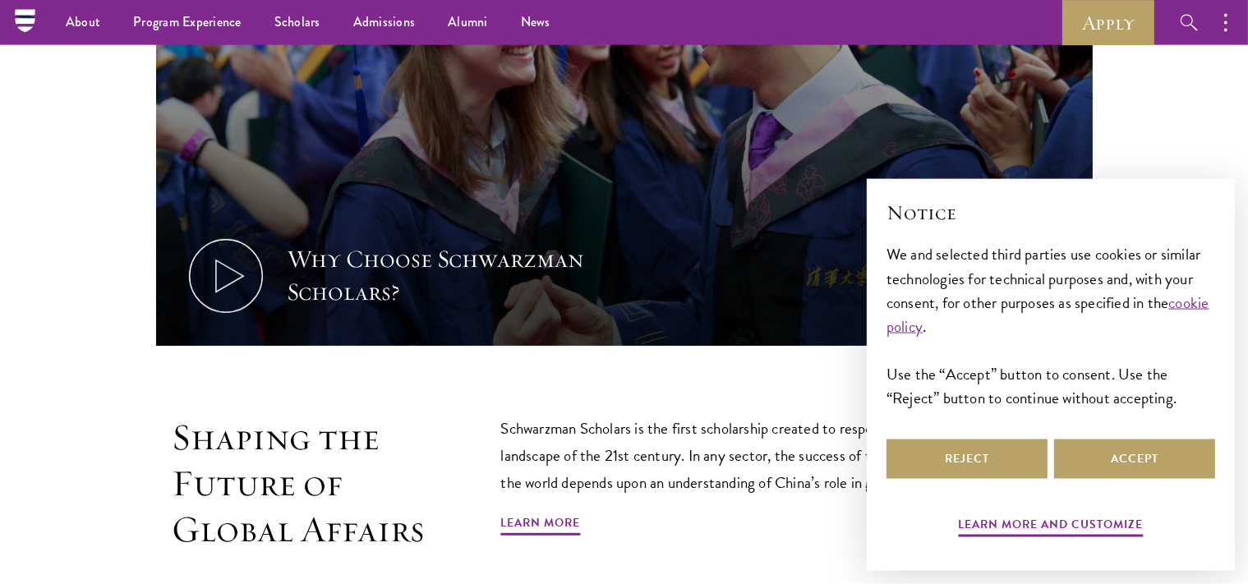
scroll to position [637, 0]
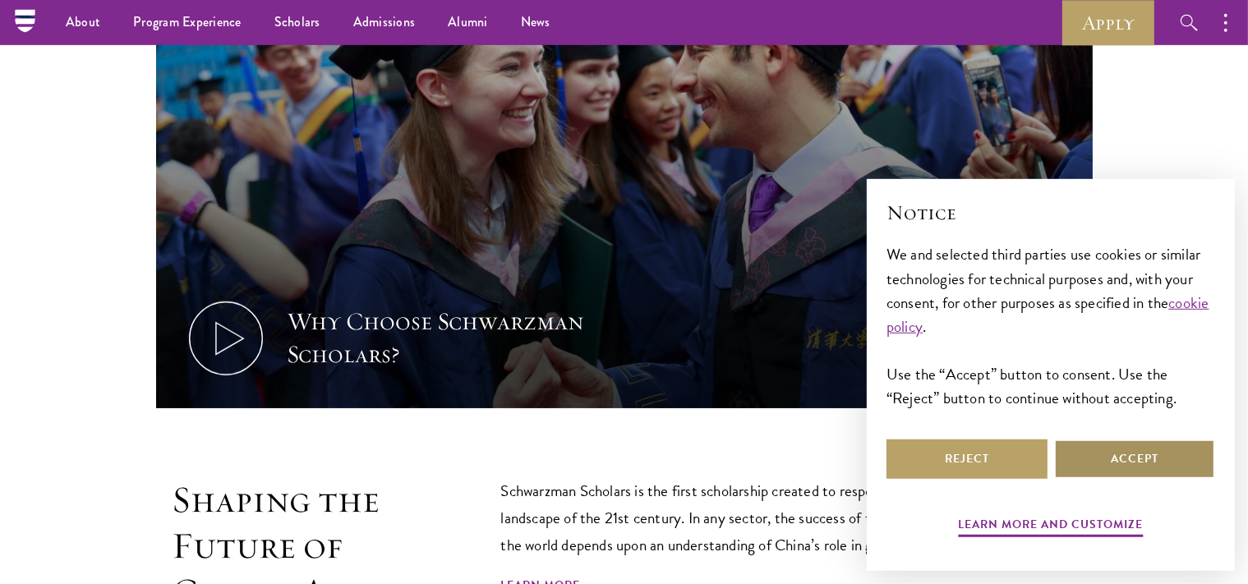
click at [1165, 461] on button "Accept" at bounding box center [1134, 458] width 161 height 39
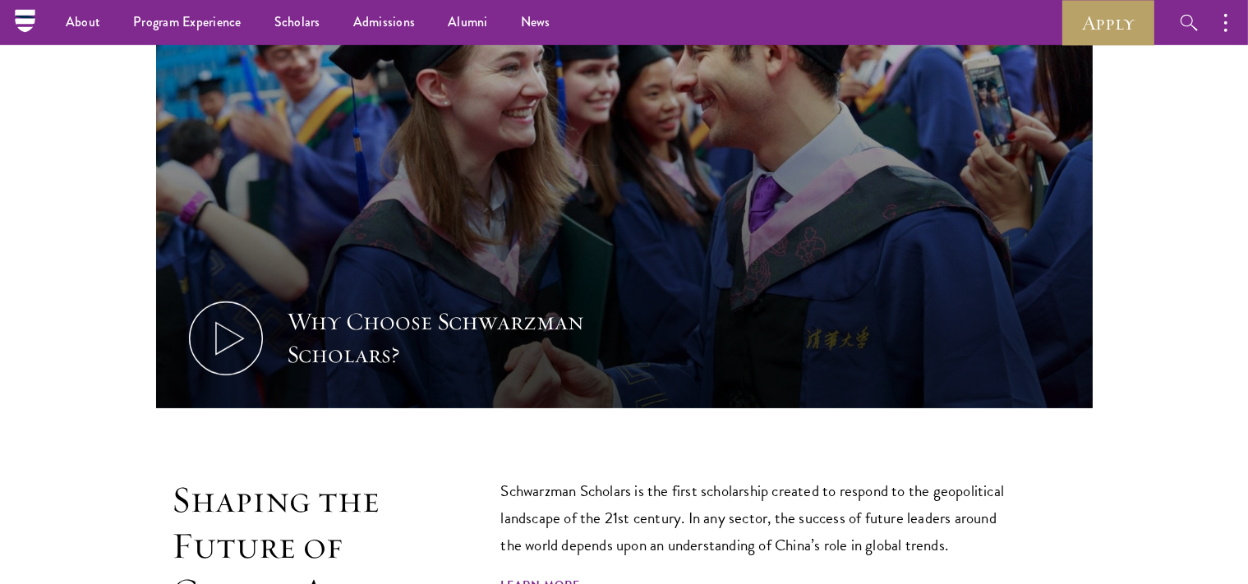
scroll to position [260, 0]
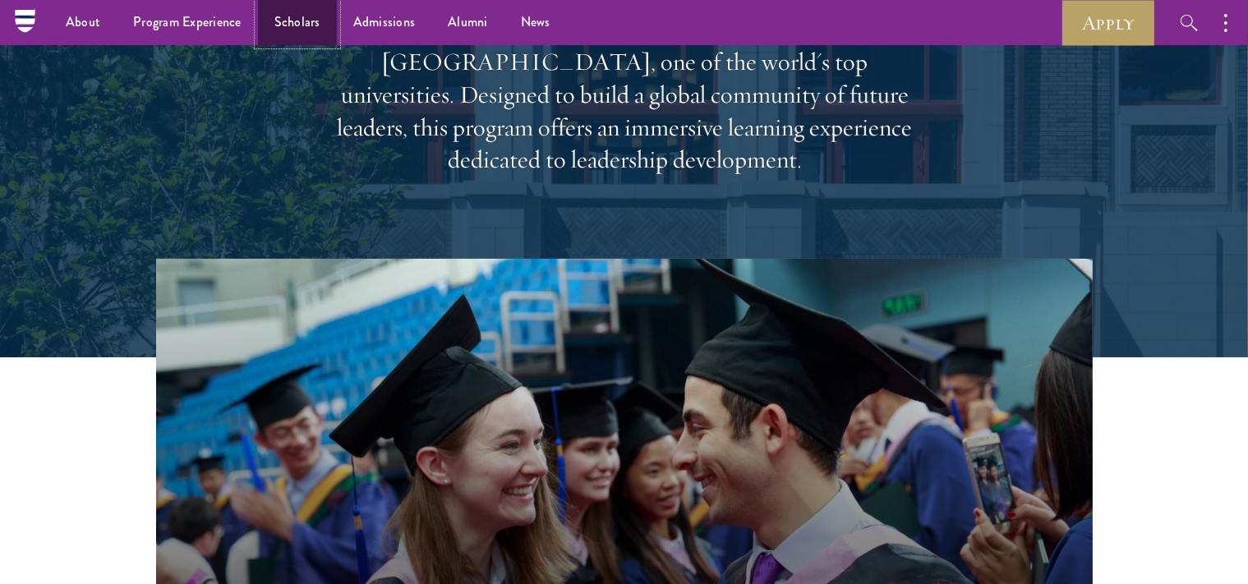
click at [310, 21] on link "Scholars" at bounding box center [297, 22] width 79 height 45
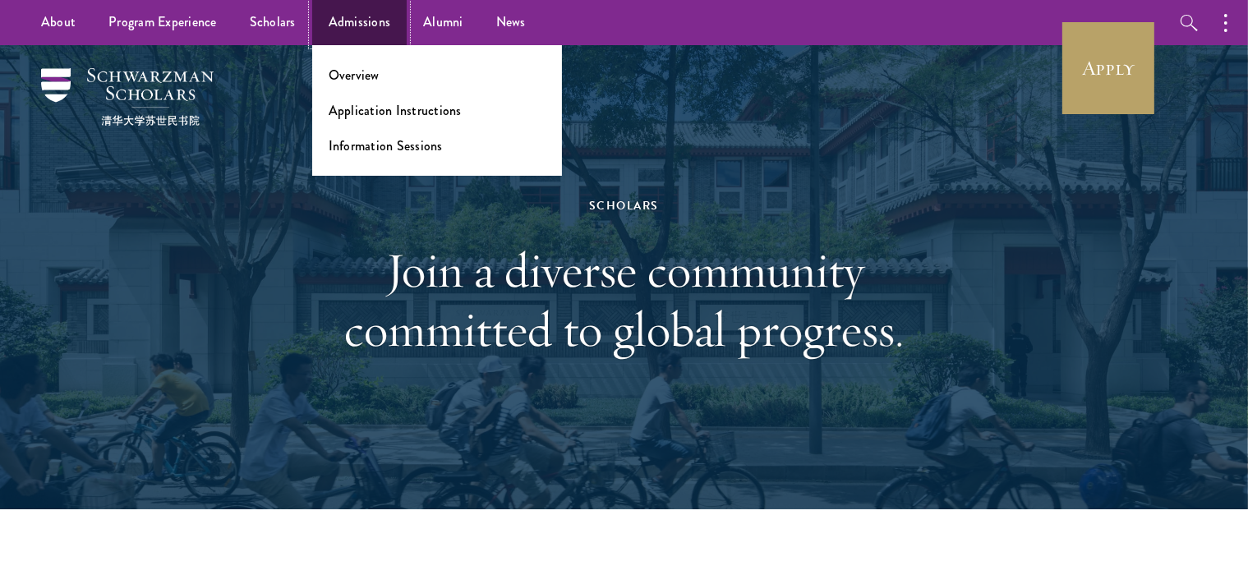
click at [381, 20] on link "Admissions" at bounding box center [359, 22] width 95 height 45
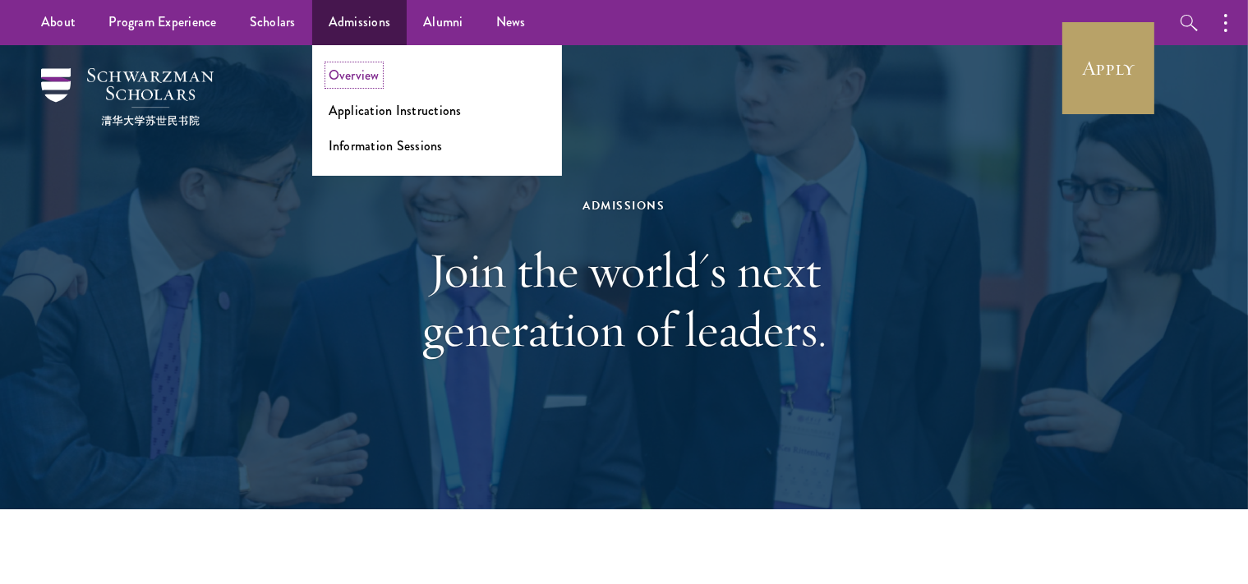
click at [373, 71] on link "Overview" at bounding box center [354, 75] width 51 height 19
click at [384, 111] on link "Application Instructions" at bounding box center [395, 110] width 133 height 19
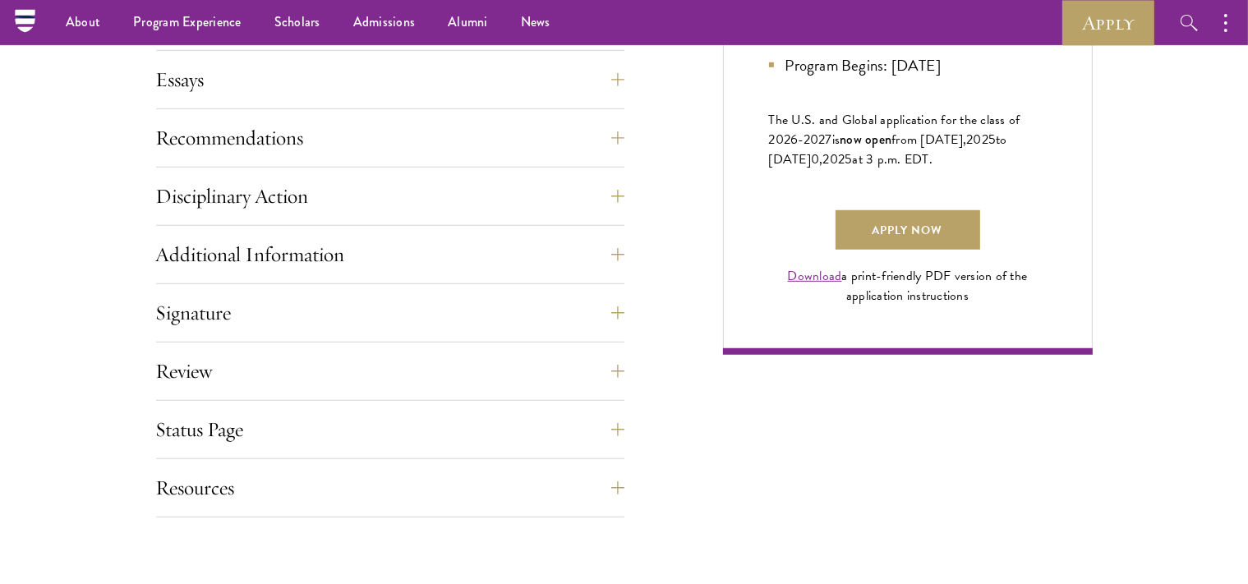
scroll to position [1097, 0]
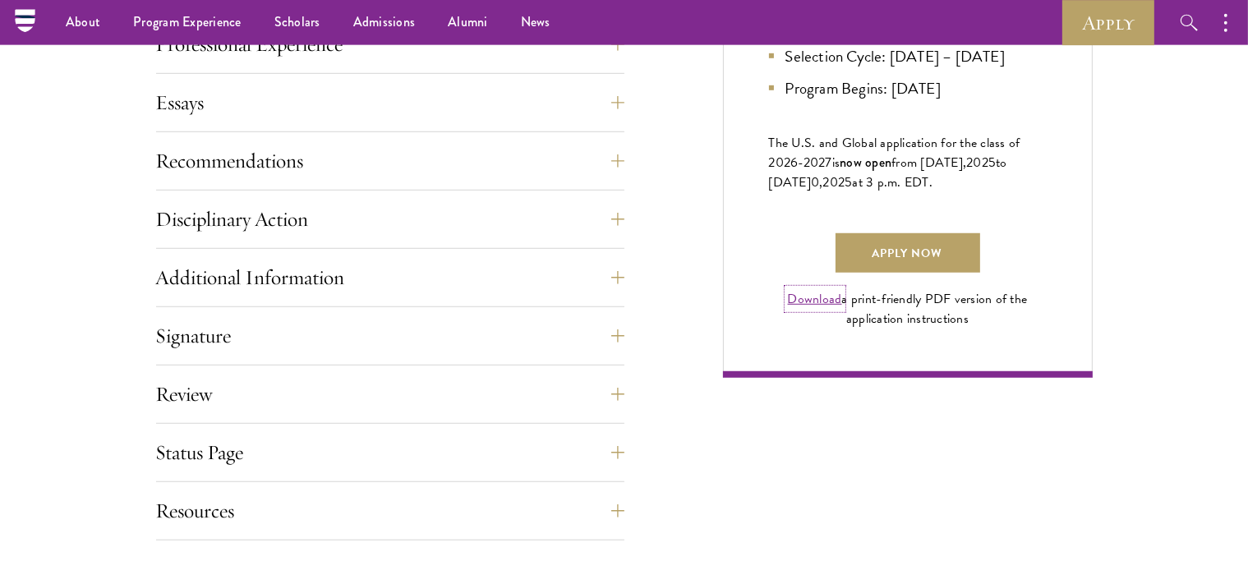
click at [818, 309] on link "Download" at bounding box center [815, 299] width 54 height 20
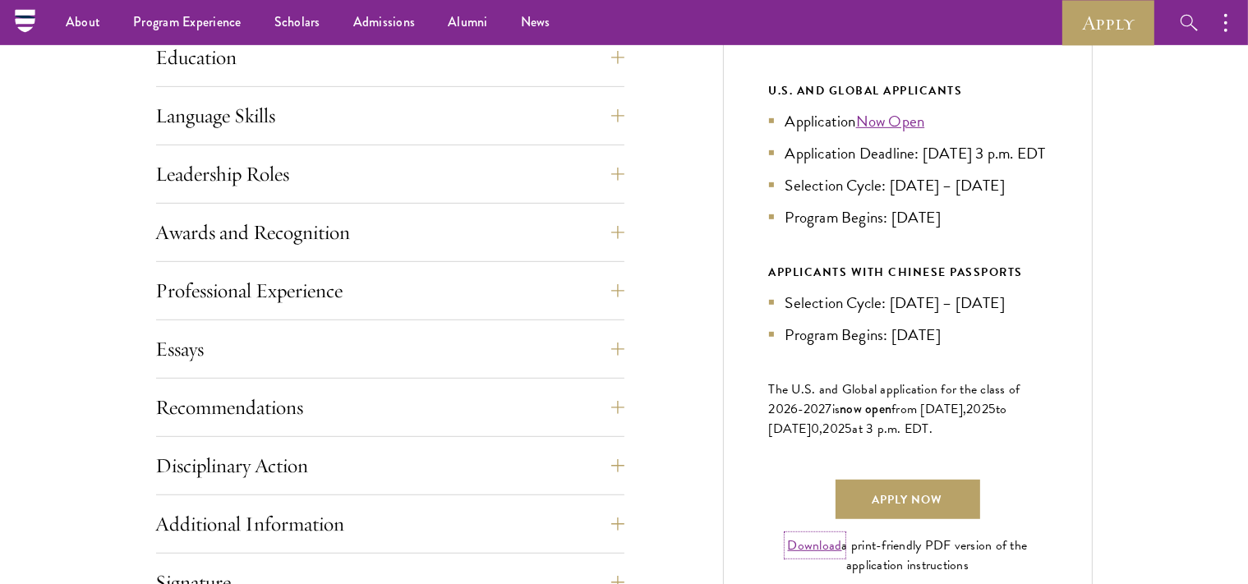
scroll to position [833, 0]
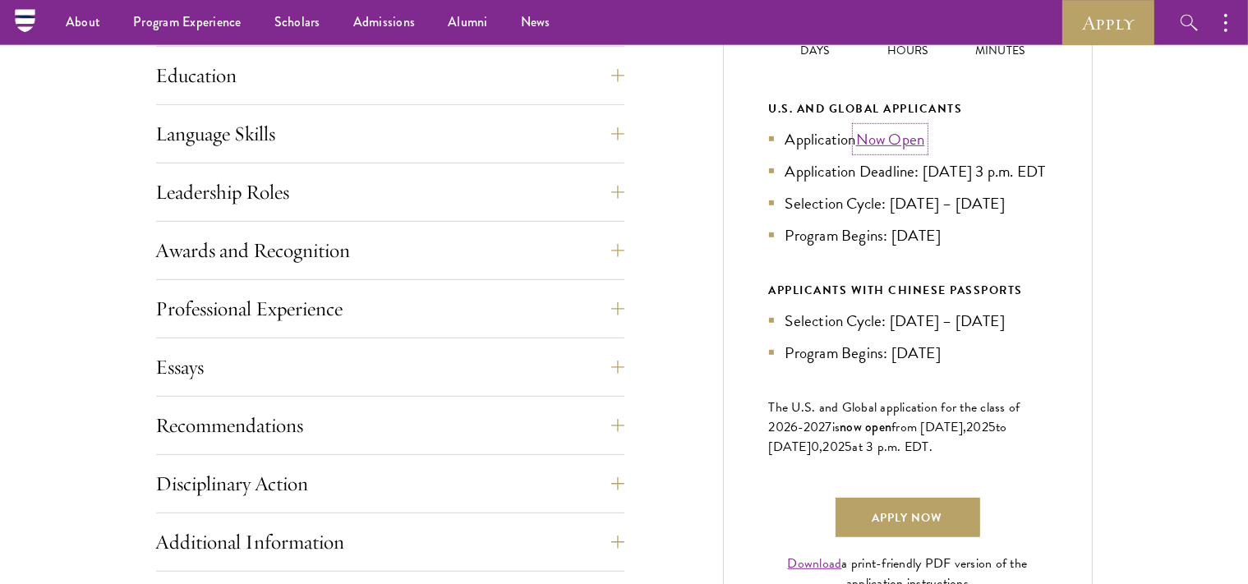
click at [897, 140] on link "Now Open" at bounding box center [890, 139] width 69 height 24
